Goal: Task Accomplishment & Management: Manage account settings

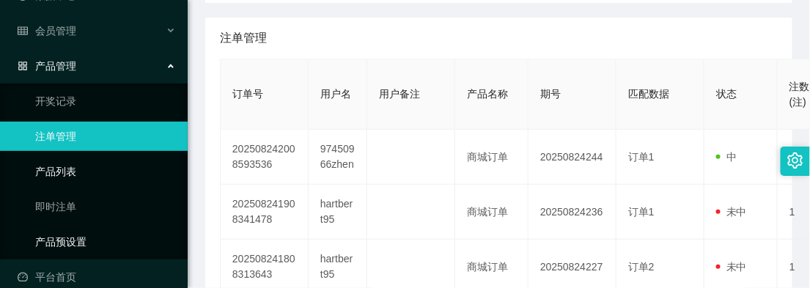
scroll to position [81, 0]
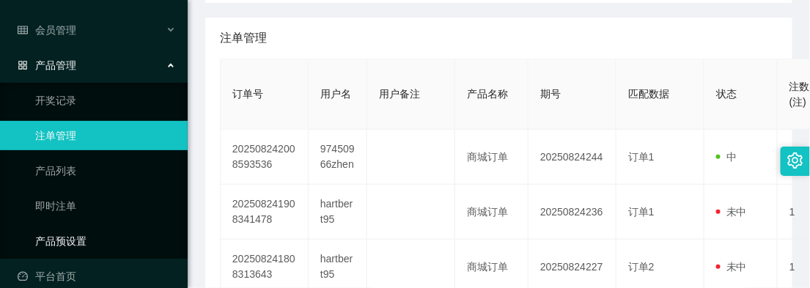
click at [76, 241] on link "产品预设置" at bounding box center [105, 241] width 141 height 29
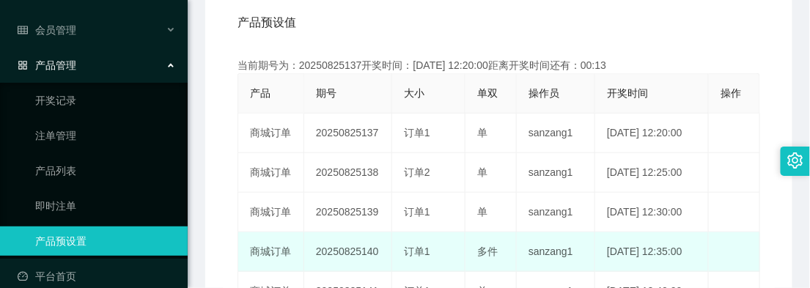
scroll to position [244, 0]
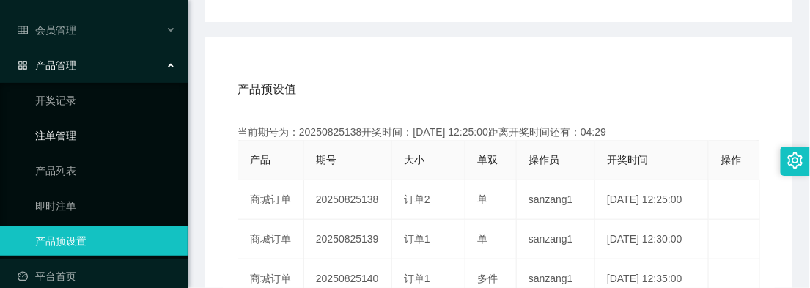
click at [59, 129] on link "注单管理" at bounding box center [105, 135] width 141 height 29
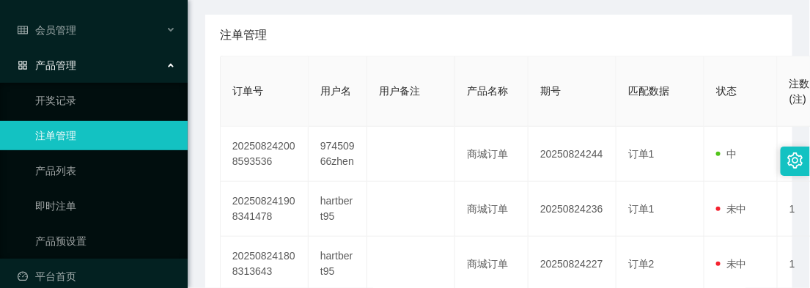
scroll to position [244, 0]
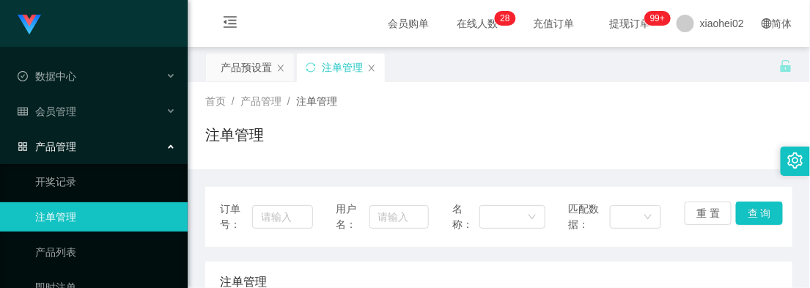
scroll to position [244, 0]
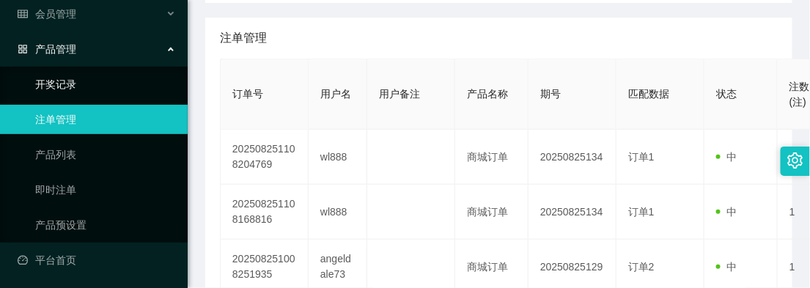
scroll to position [98, 0]
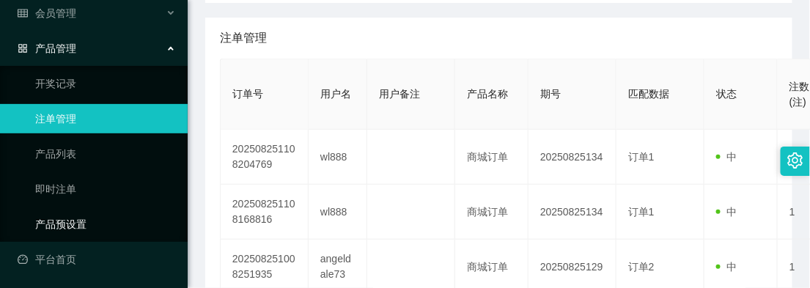
click at [60, 227] on link "产品预设置" at bounding box center [105, 224] width 141 height 29
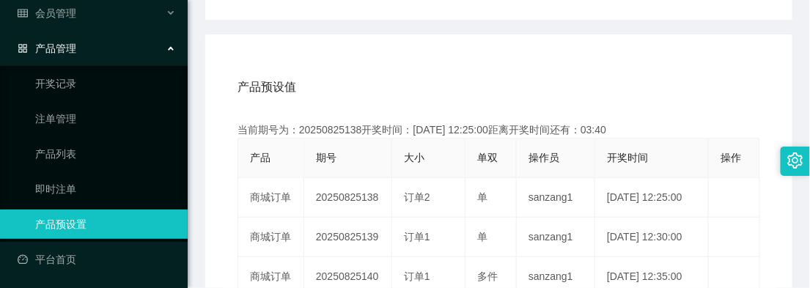
scroll to position [326, 0]
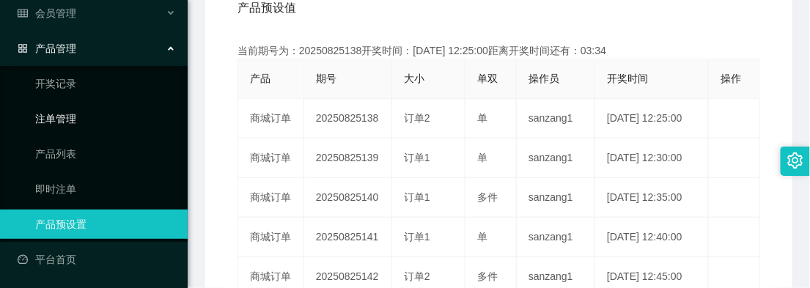
click at [59, 115] on link "注单管理" at bounding box center [105, 118] width 141 height 29
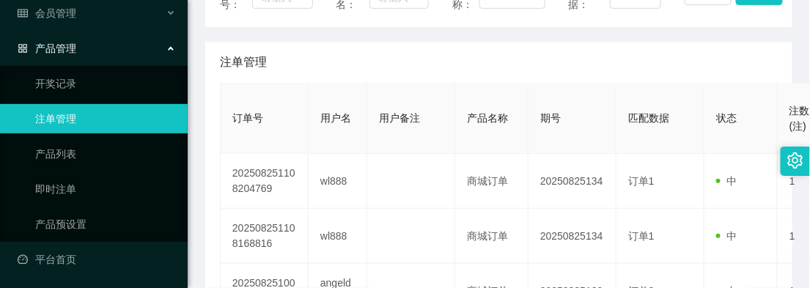
scroll to position [244, 0]
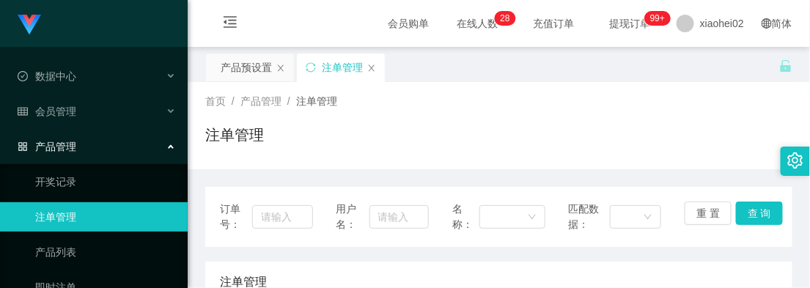
scroll to position [163, 0]
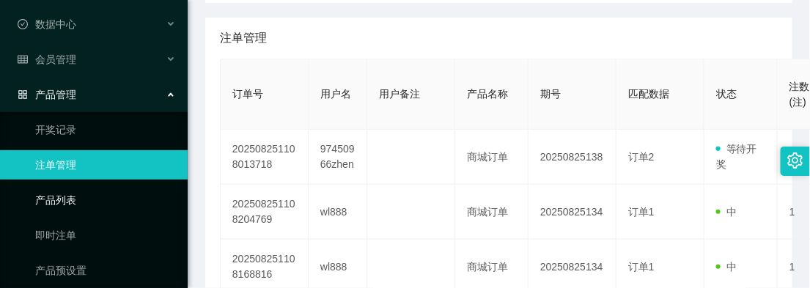
scroll to position [81, 0]
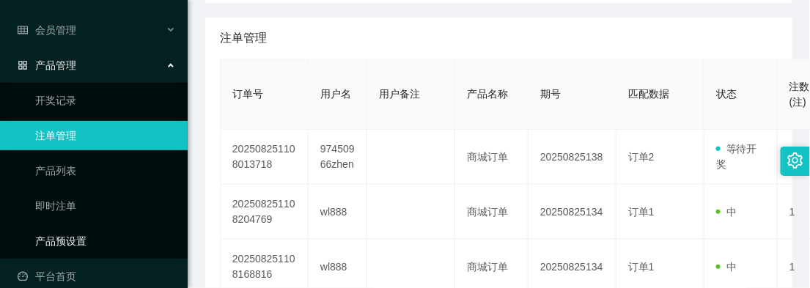
click at [74, 232] on link "产品预设置" at bounding box center [105, 241] width 141 height 29
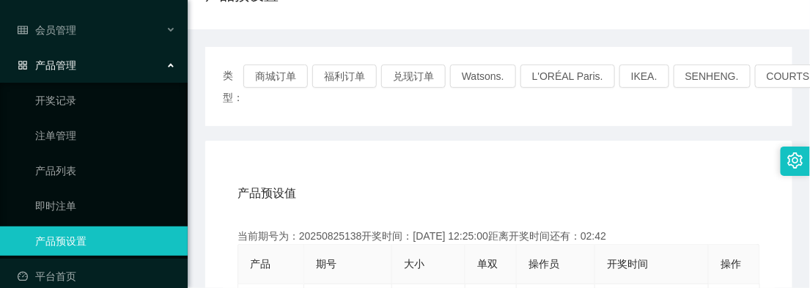
scroll to position [163, 0]
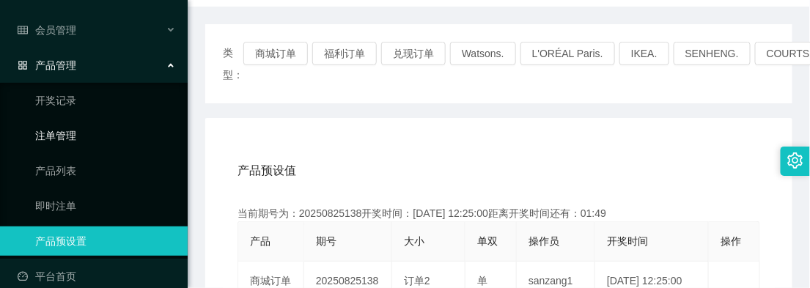
click at [53, 132] on link "注单管理" at bounding box center [105, 135] width 141 height 29
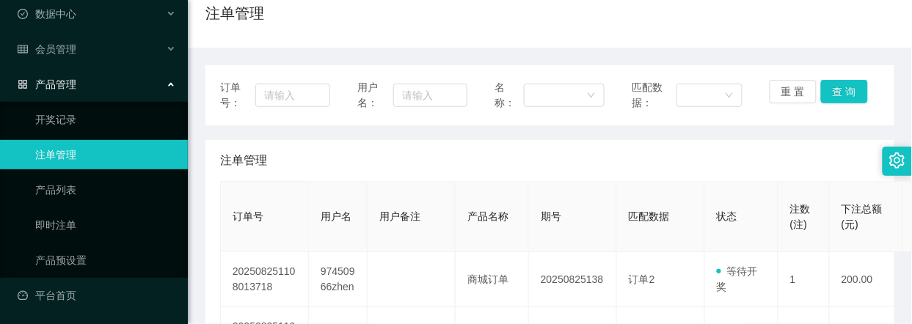
scroll to position [183, 0]
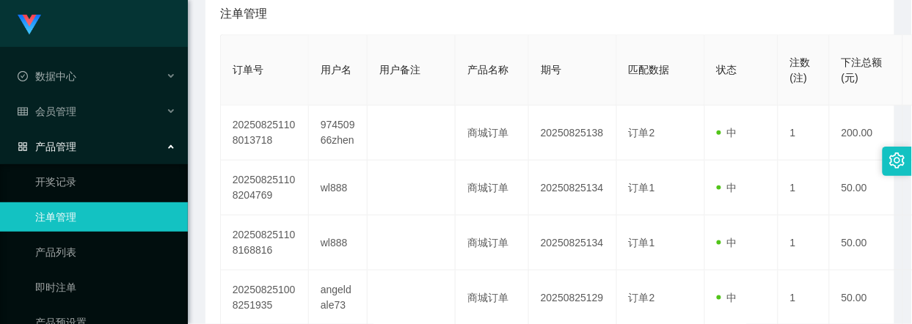
scroll to position [275, 0]
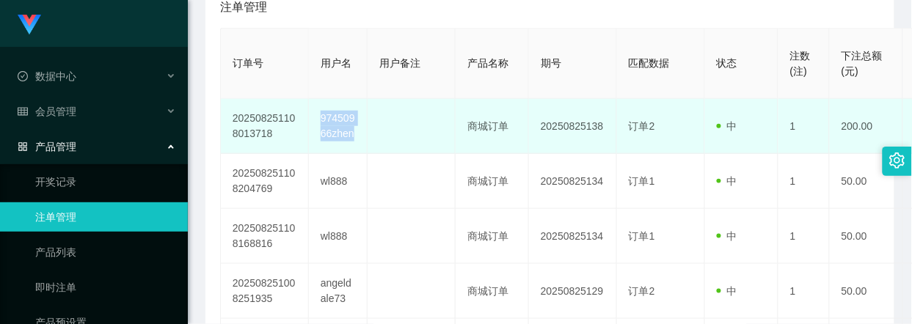
drag, startPoint x: 332, startPoint y: 114, endPoint x: 359, endPoint y: 141, distance: 38.4
click at [359, 141] on td "97450966zhen" at bounding box center [338, 126] width 59 height 55
copy td "97450966zhen"
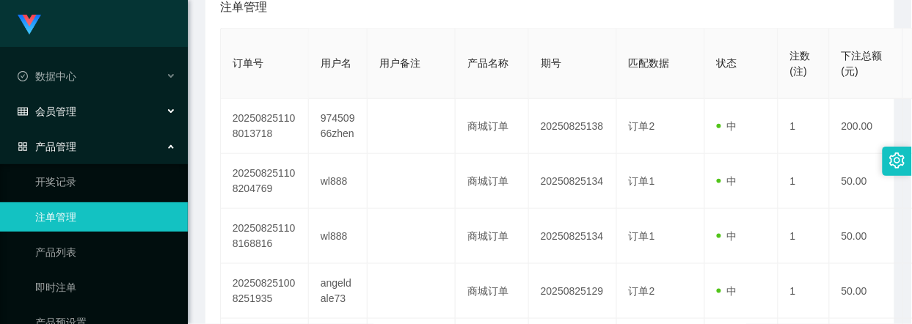
click at [67, 100] on div "会员管理" at bounding box center [94, 111] width 188 height 29
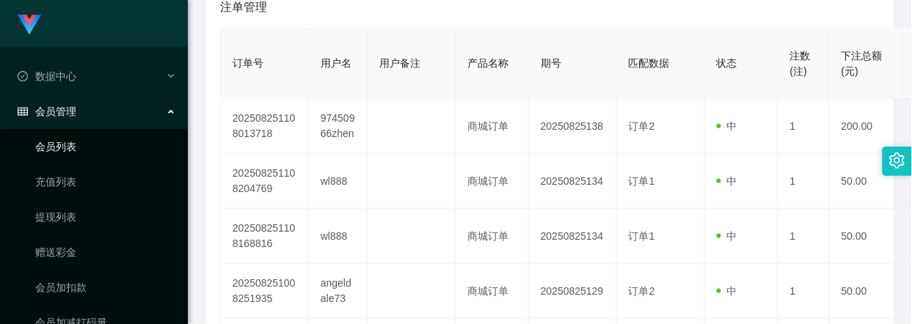
drag, startPoint x: 61, startPoint y: 143, endPoint x: 85, endPoint y: 130, distance: 27.6
click at [61, 143] on link "会员列表" at bounding box center [105, 146] width 141 height 29
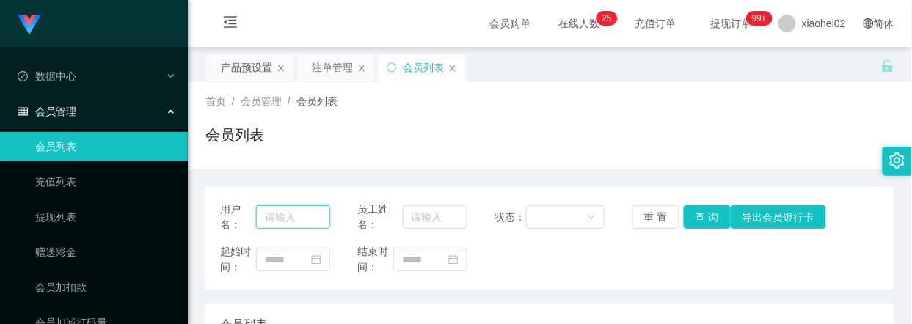
click at [286, 210] on input "text" at bounding box center [293, 216] width 74 height 23
paste input "97450966zhen"
type input "97450966zhen"
click at [690, 222] on button "查 询" at bounding box center [706, 216] width 47 height 23
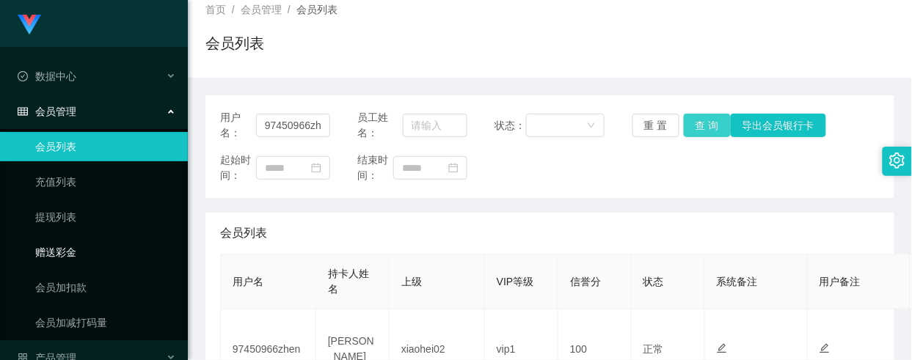
scroll to position [62, 0]
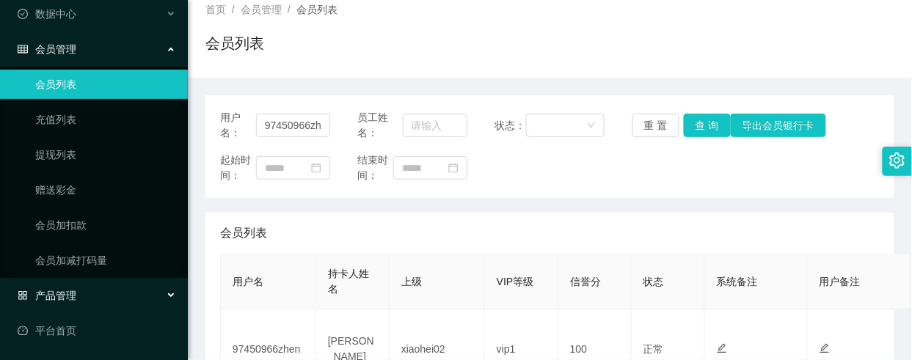
click at [92, 292] on div "产品管理" at bounding box center [94, 295] width 188 height 29
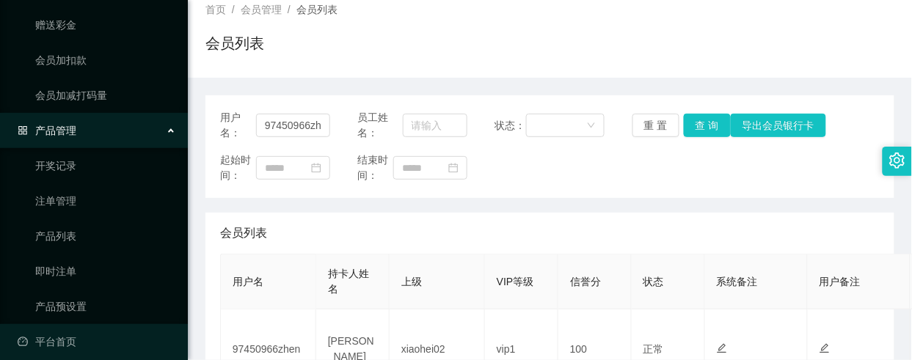
scroll to position [238, 0]
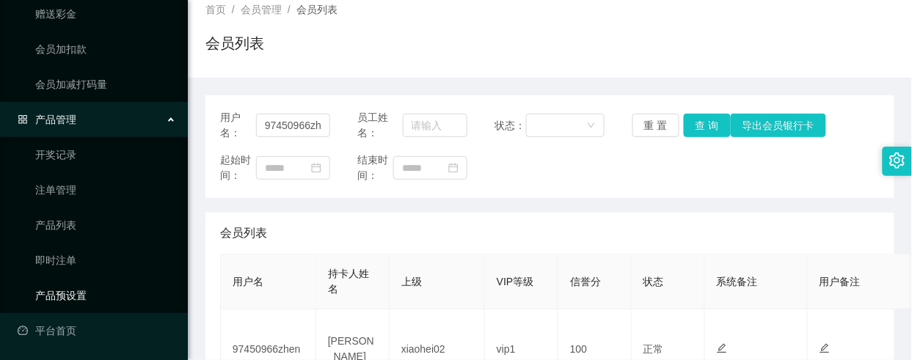
click at [72, 290] on link "产品预设置" at bounding box center [105, 295] width 141 height 29
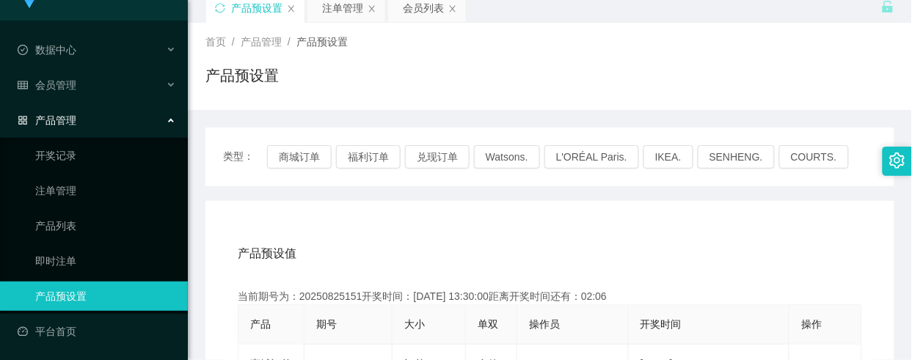
scroll to position [92, 0]
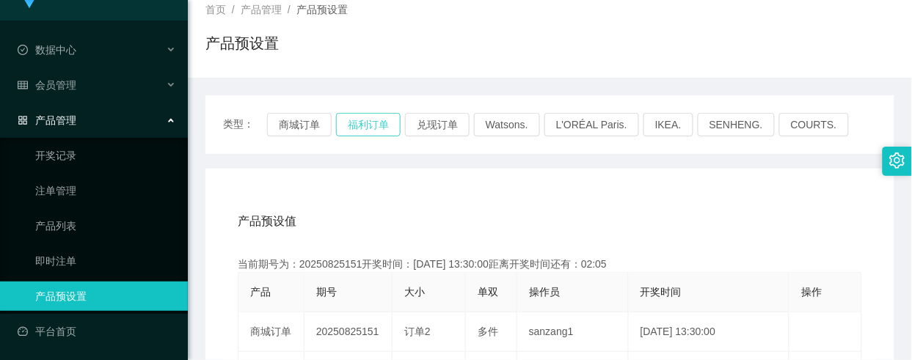
click at [370, 130] on button "福利订单" at bounding box center [368, 124] width 65 height 23
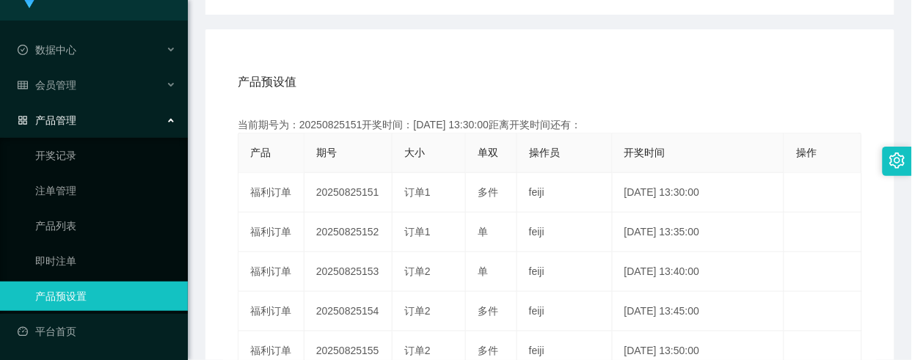
scroll to position [275, 0]
